Goal: Task Accomplishment & Management: Complete application form

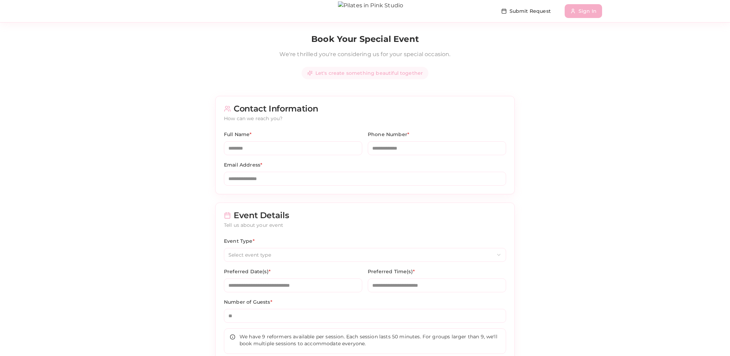
click at [591, 16] on button "Sign In" at bounding box center [583, 11] width 37 height 14
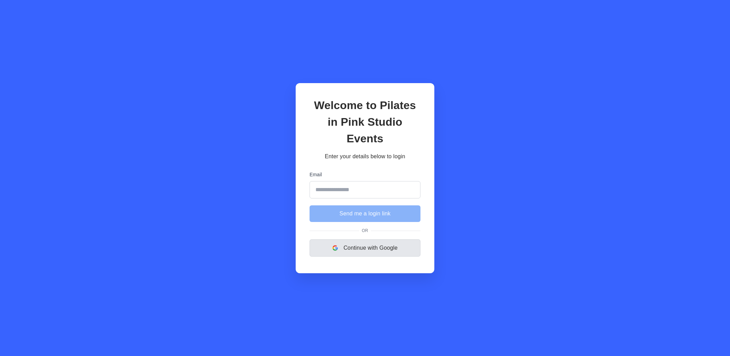
click at [389, 241] on button "Continue with Google" at bounding box center [365, 248] width 111 height 17
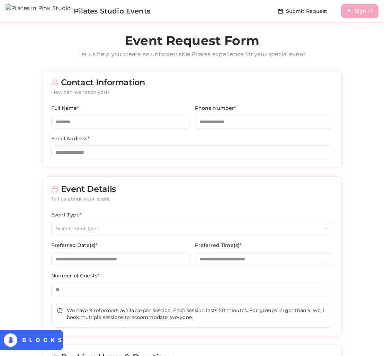
scroll to position [533, 0]
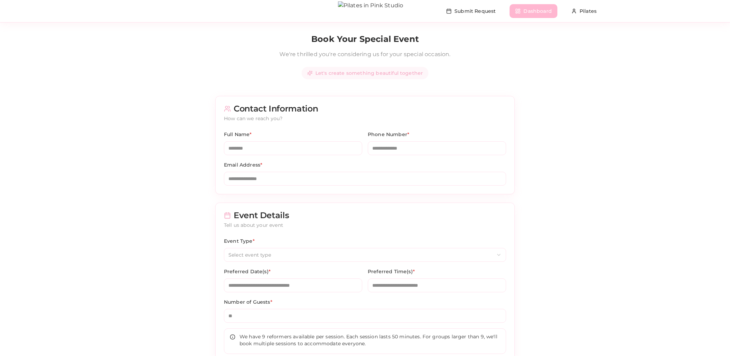
click at [527, 10] on button "Dashboard" at bounding box center [533, 11] width 47 height 14
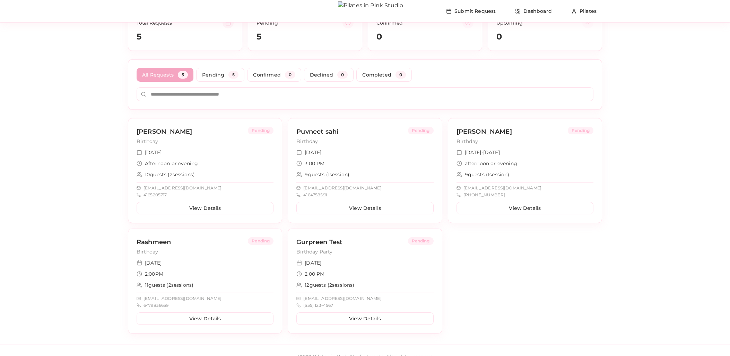
scroll to position [60, 0]
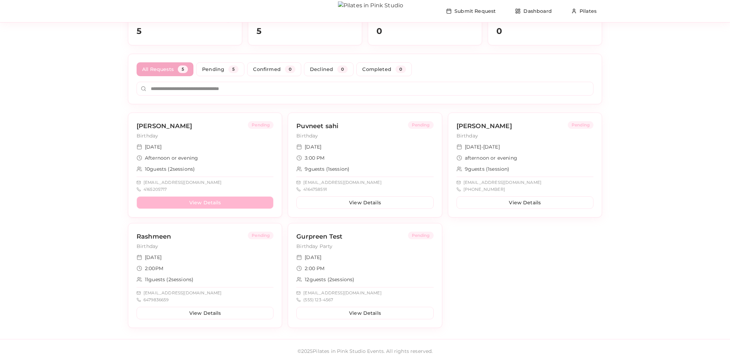
click at [188, 199] on button "View Details" at bounding box center [205, 203] width 137 height 12
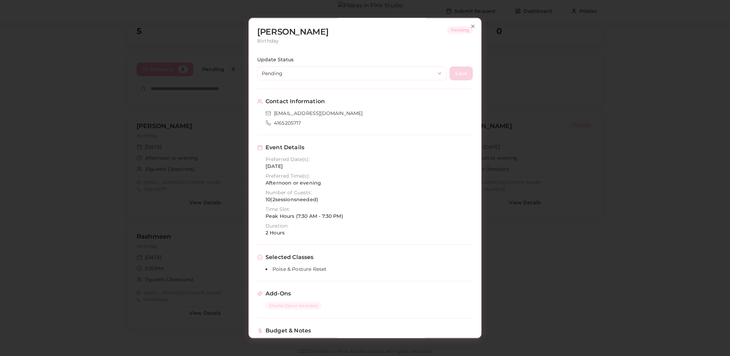
scroll to position [113, 0]
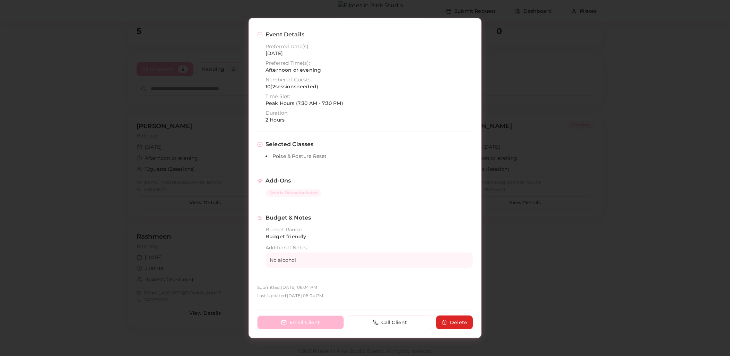
click at [319, 326] on button "Email Client" at bounding box center [300, 323] width 87 height 14
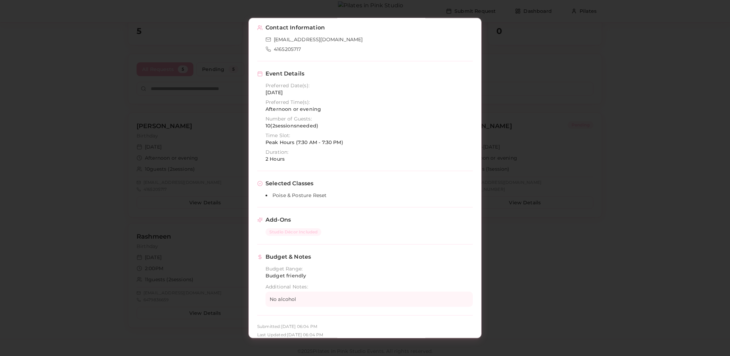
scroll to position [0, 0]
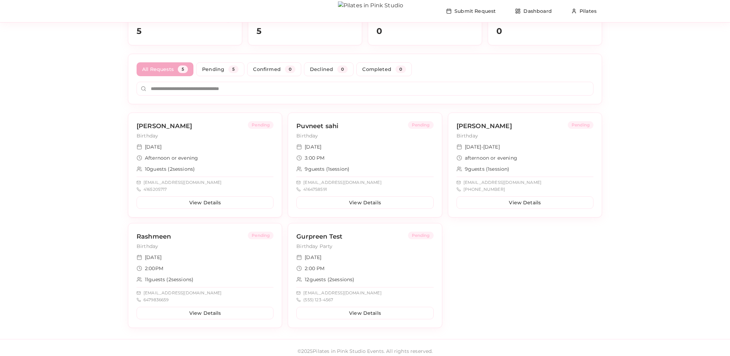
drag, startPoint x: 124, startPoint y: 138, endPoint x: 162, endPoint y: 148, distance: 39.9
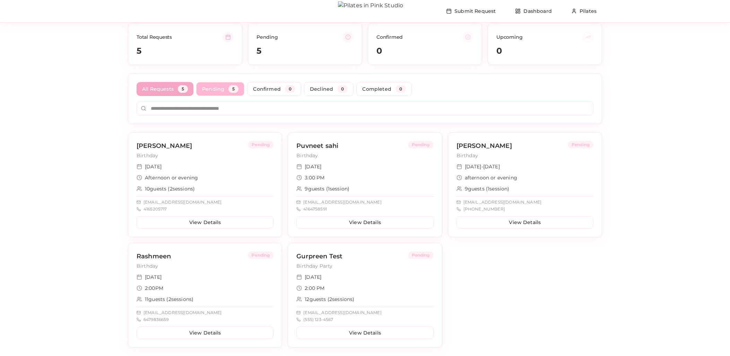
scroll to position [45, 0]
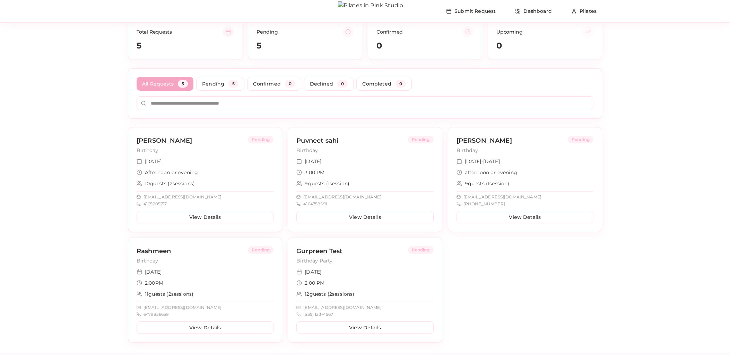
click at [190, 149] on p "Birthday" at bounding box center [192, 150] width 111 height 7
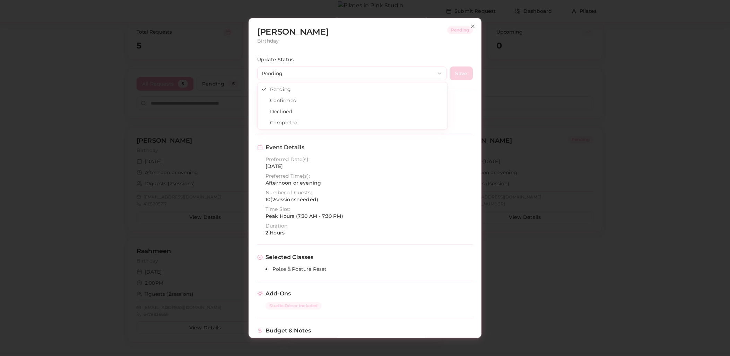
click at [286, 73] on body "Submit Request Dashboard Pilates Event Requests Dashboard Manage and track all …" at bounding box center [365, 166] width 730 height 423
drag, startPoint x: 223, startPoint y: 136, endPoint x: 223, endPoint y: 141, distance: 5.2
click at [224, 136] on div at bounding box center [365, 178] width 730 height 356
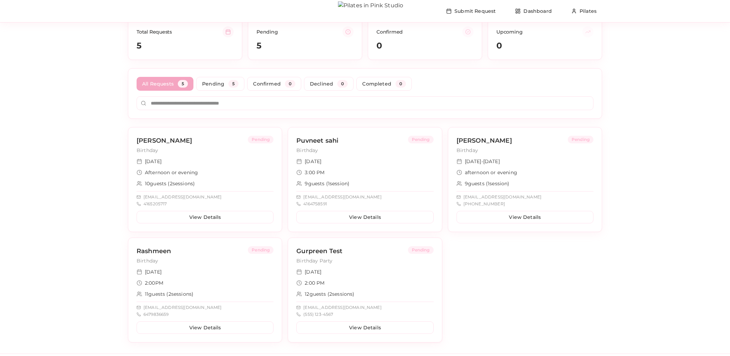
click at [353, 286] on div "2:00 PM" at bounding box center [364, 283] width 137 height 7
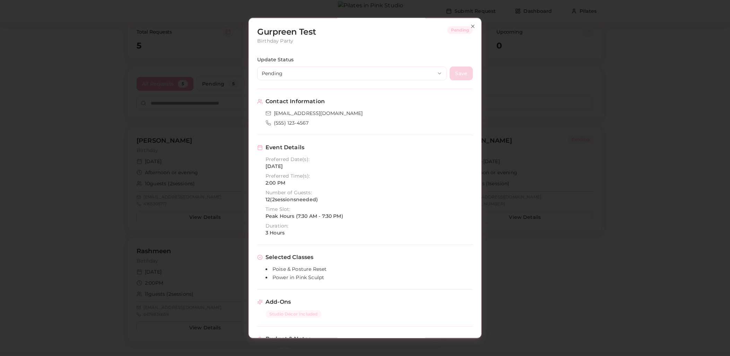
click at [297, 75] on body "Submit Request Dashboard Pilates Event Requests Dashboard Manage and track all …" at bounding box center [365, 166] width 730 height 423
drag, startPoint x: 288, startPoint y: 111, endPoint x: 366, endPoint y: 98, distance: 79.0
drag, startPoint x: 462, startPoint y: 68, endPoint x: 455, endPoint y: 76, distance: 11.1
click at [462, 68] on button "Save" at bounding box center [461, 74] width 23 height 14
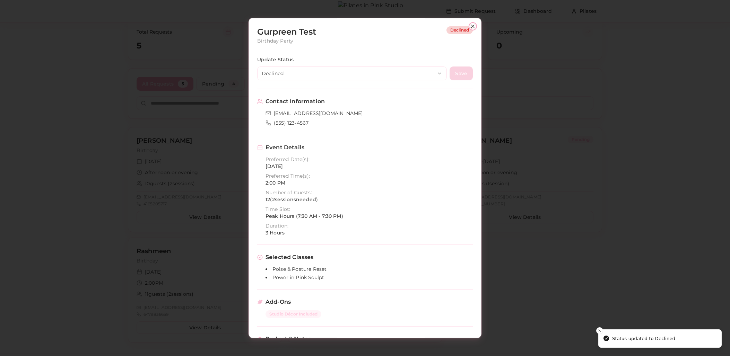
click at [471, 27] on icon "button" at bounding box center [473, 27] width 6 height 6
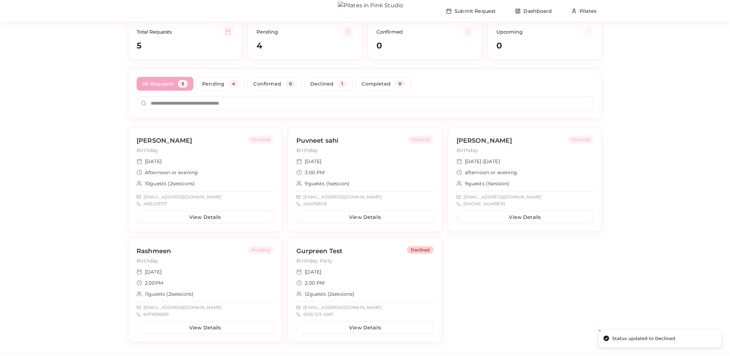
click at [203, 281] on div "2:00PM" at bounding box center [205, 283] width 137 height 7
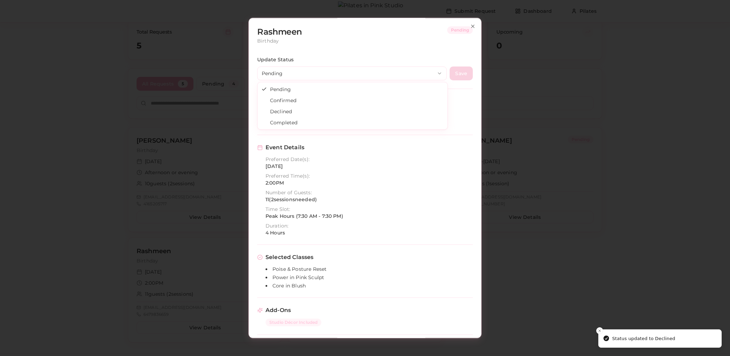
click at [320, 71] on body "Submit Request Dashboard Pilates Event Requests Dashboard Manage and track all …" at bounding box center [365, 166] width 730 height 423
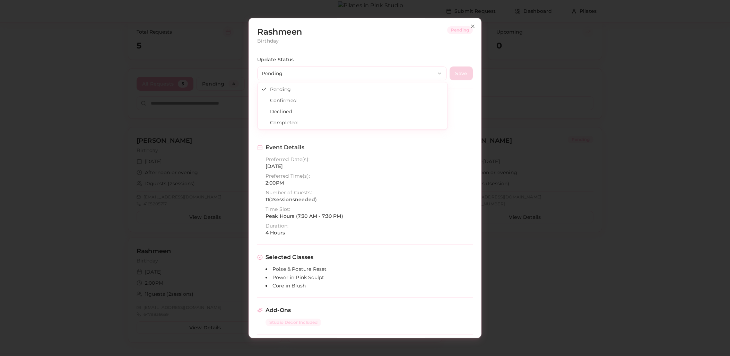
drag, startPoint x: 300, startPoint y: 119, endPoint x: 304, endPoint y: 103, distance: 17.2
click at [460, 70] on button "Save" at bounding box center [461, 72] width 23 height 14
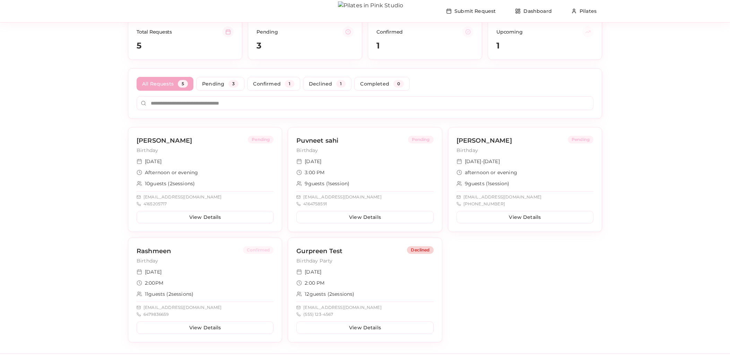
scroll to position [0, 0]
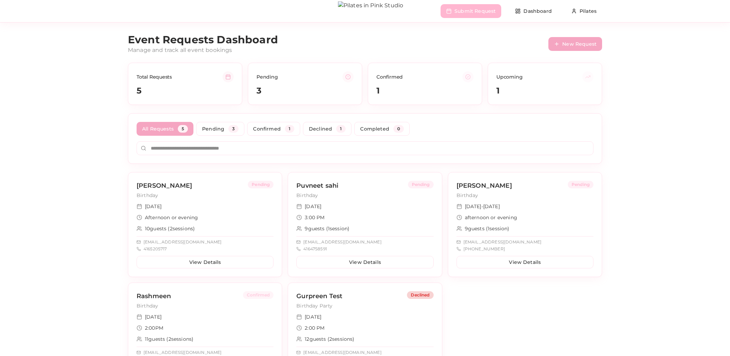
click at [485, 10] on button "Submit Request" at bounding box center [471, 11] width 61 height 14
